Goal: Information Seeking & Learning: Learn about a topic

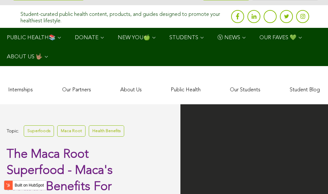
scroll to position [2249, 0]
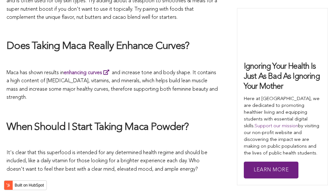
click at [173, 121] on h2 "When Should I Start Taking Maca Powder?" at bounding box center [111, 128] width 211 height 14
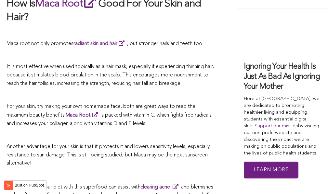
scroll to position [1292, 0]
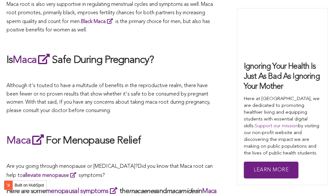
click at [166, 97] on span "Although it's touted to have a multitude of benefits in the reproductive realm,…" at bounding box center [108, 98] width 204 height 30
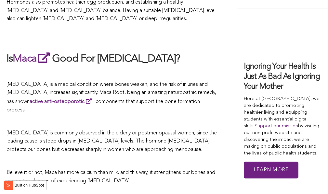
scroll to position [1516, 0]
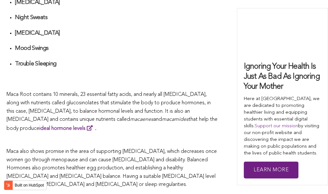
click at [160, 97] on span "Maca Root contains 10 minerals, 23 essential fatty acids, and nearly all [MEDIC…" at bounding box center [108, 107] width 204 height 30
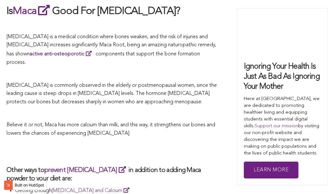
click at [164, 110] on p at bounding box center [111, 114] width 211 height 8
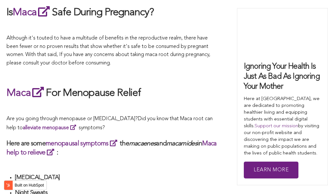
scroll to position [1470, 0]
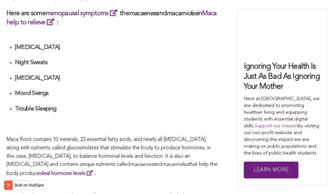
click at [136, 106] on h4 "Trouble Sleeping" at bounding box center [116, 109] width 203 height 7
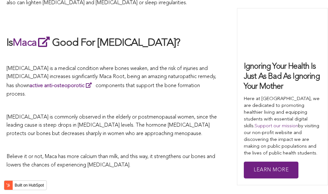
scroll to position [1730, 0]
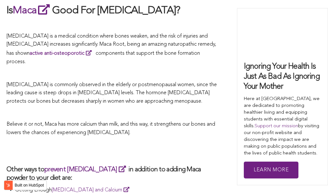
click at [168, 69] on p at bounding box center [111, 73] width 211 height 8
click at [119, 21] on p at bounding box center [111, 25] width 211 height 8
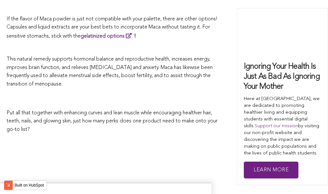
scroll to position [2019, 0]
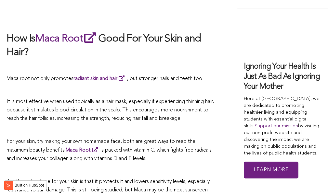
click at [163, 99] on span "It is most effective when used topically as a hair mask, especially if experien…" at bounding box center [109, 110] width 207 height 22
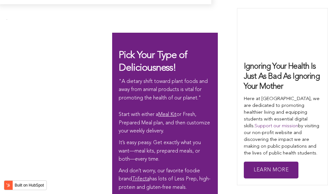
scroll to position [1431, 0]
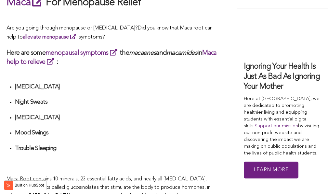
click at [163, 99] on li "Night Sweats" at bounding box center [116, 105] width 203 height 12
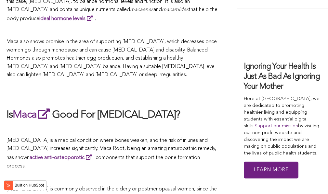
scroll to position [1371, 0]
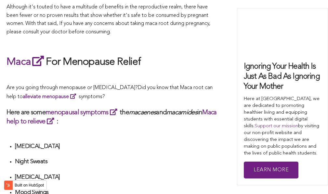
click at [160, 97] on span "What Are The Health Benefits of Maca For Women ? Hi [DEMOGRAPHIC_DATA], have yo…" at bounding box center [111, 126] width 211 height 2210
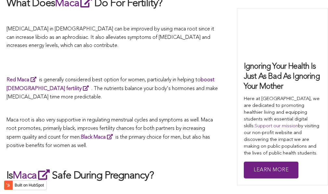
scroll to position [1144, 0]
